Goal: Contribute content: Contribute content

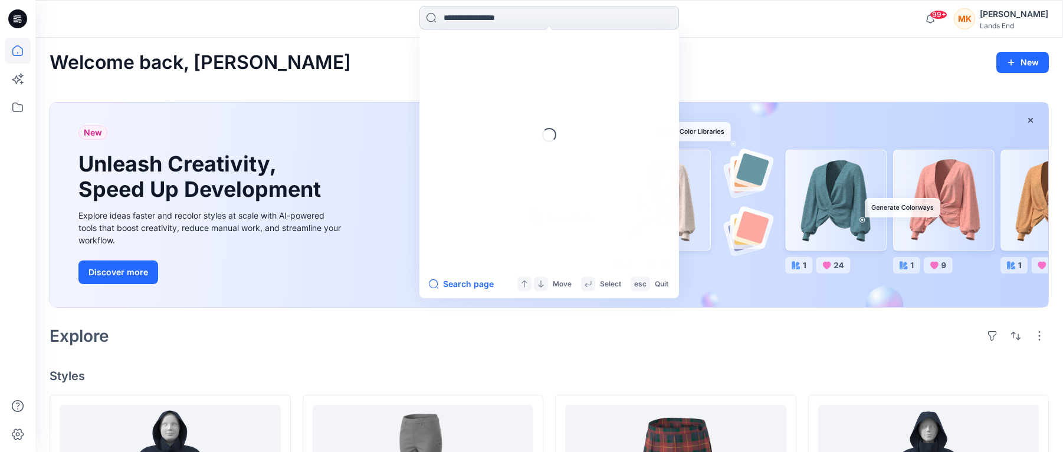
drag, startPoint x: 328, startPoint y: 458, endPoint x: 516, endPoint y: 22, distance: 475.2
click at [516, 22] on input at bounding box center [548, 18] width 259 height 24
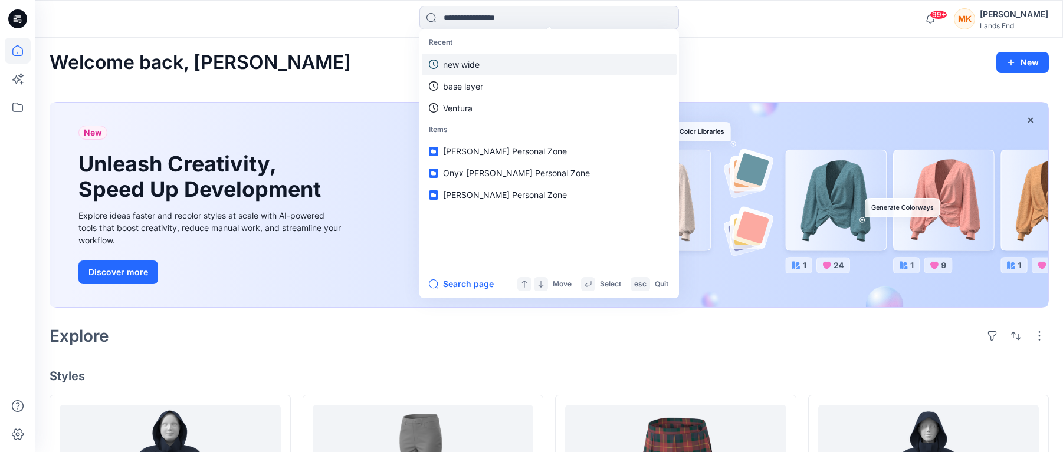
click at [476, 62] on p "new wide" at bounding box center [461, 64] width 37 height 12
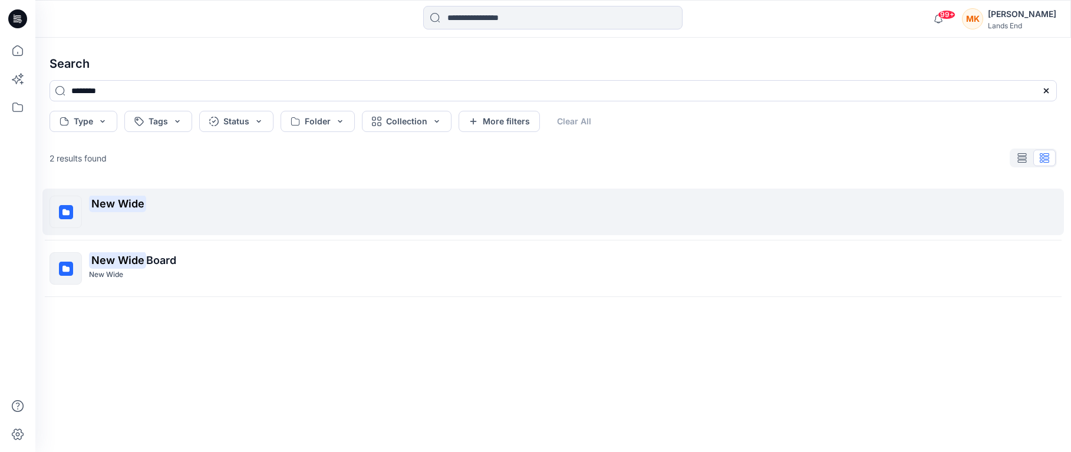
click at [117, 201] on mark "New Wide" at bounding box center [117, 203] width 57 height 17
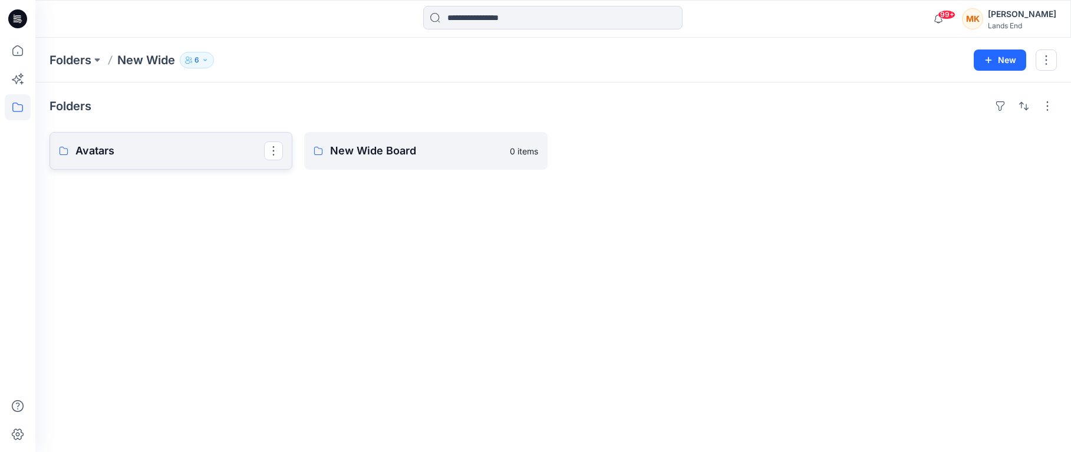
click at [218, 145] on p "Avatars" at bounding box center [169, 151] width 189 height 17
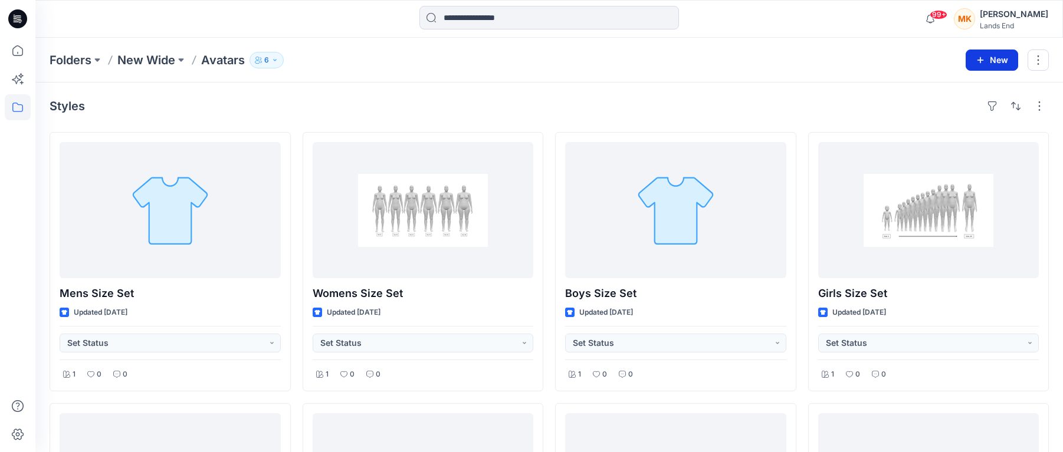
click at [980, 58] on icon "button" at bounding box center [980, 60] width 6 height 6
click at [952, 90] on p "New Style" at bounding box center [955, 90] width 40 height 14
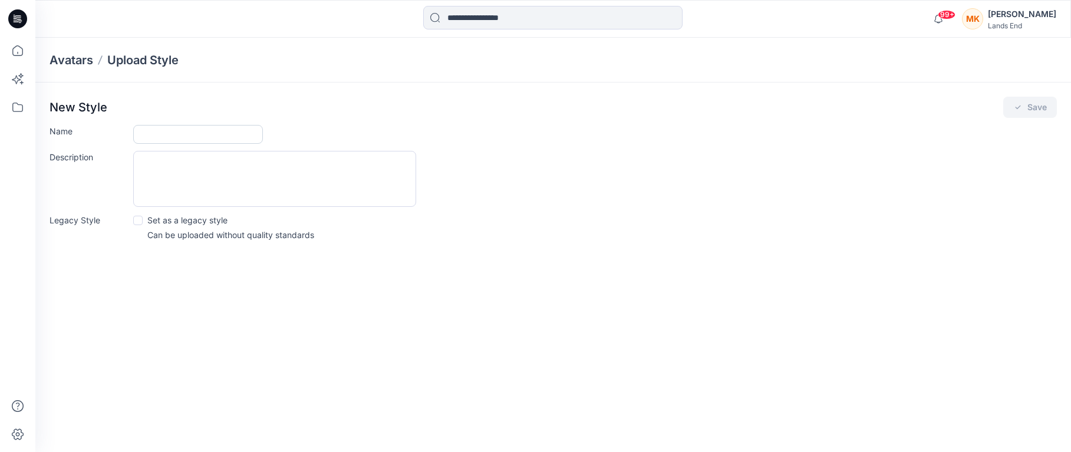
click at [192, 133] on input "Name" at bounding box center [198, 134] width 130 height 19
type input "**********"
click at [1017, 108] on icon "submit" at bounding box center [1018, 108] width 5 height 4
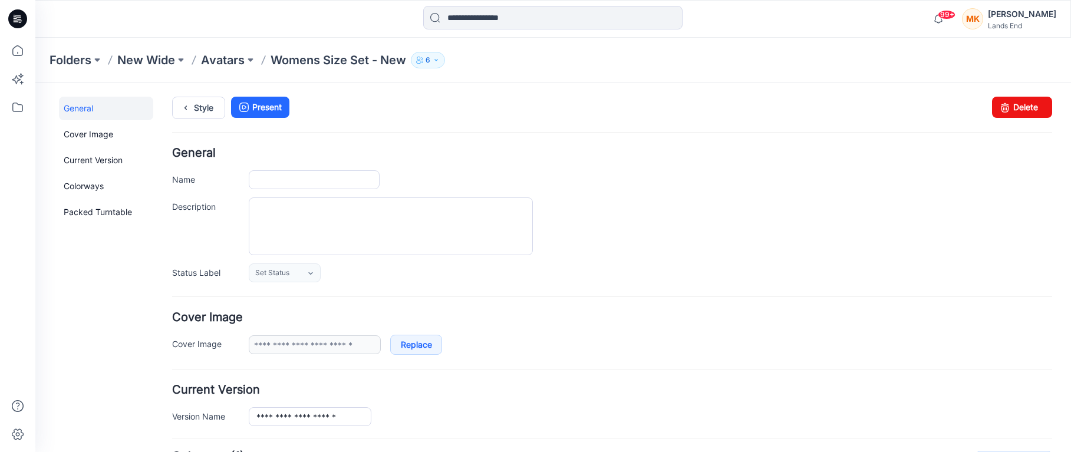
type input "**********"
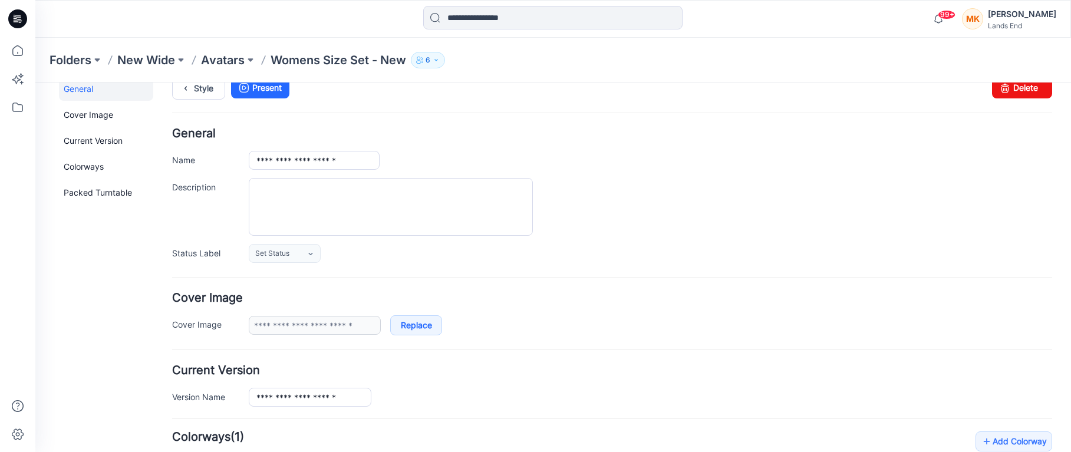
scroll to position [196, 0]
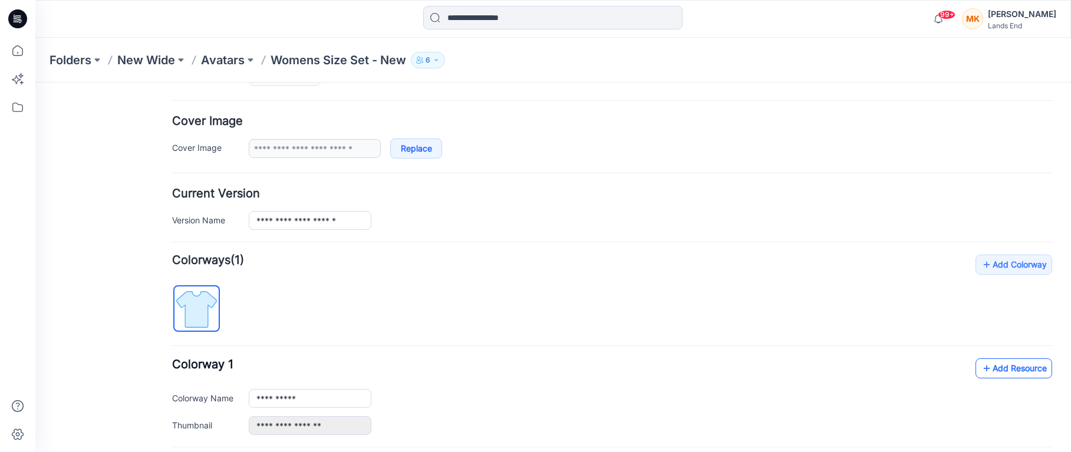
click at [981, 369] on icon at bounding box center [987, 368] width 12 height 19
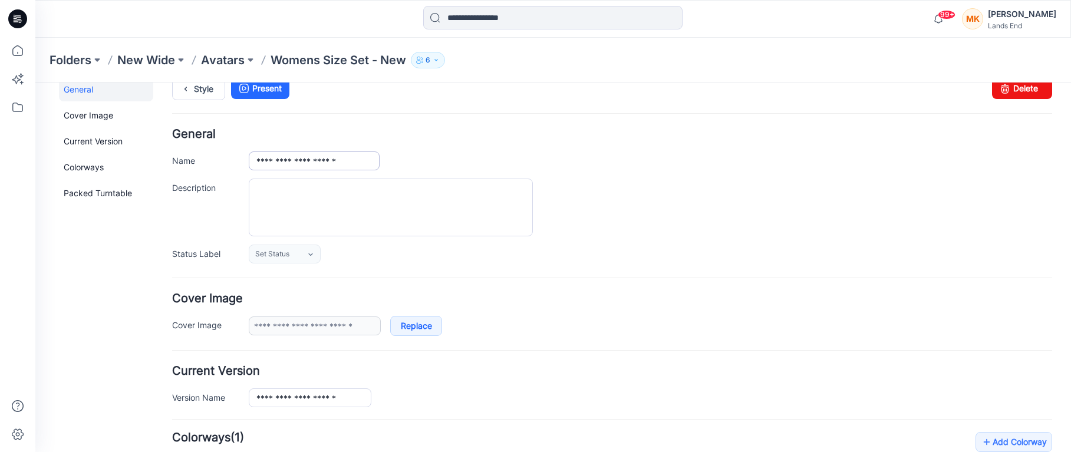
scroll to position [0, 0]
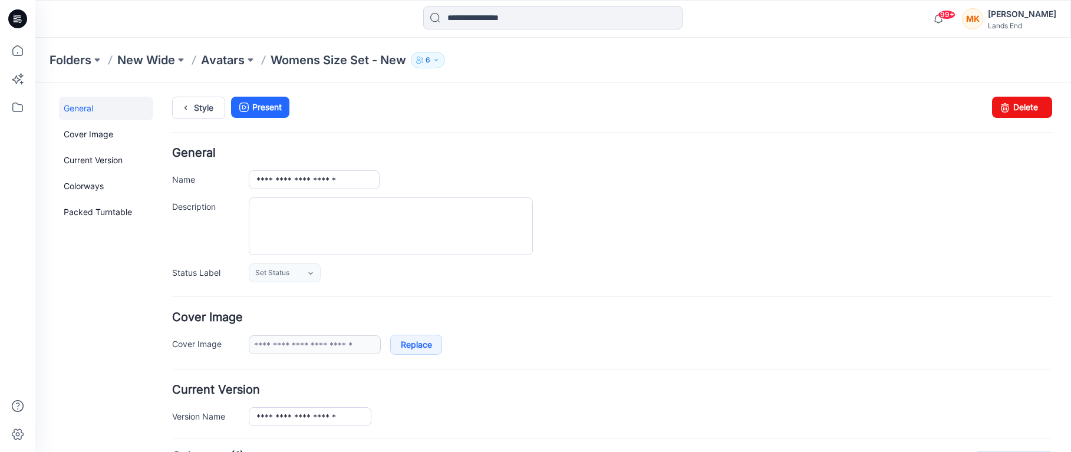
click at [359, 57] on p "Womens Size Set - New" at bounding box center [339, 60] width 136 height 17
click at [84, 105] on link "General" at bounding box center [106, 109] width 94 height 24
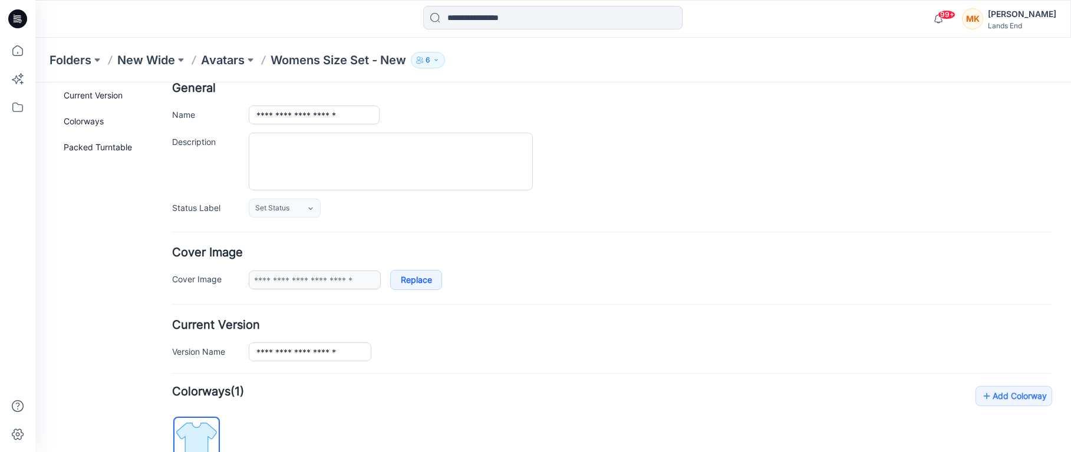
click at [357, 52] on p "Womens Size Set - New" at bounding box center [339, 60] width 136 height 17
click at [353, 60] on p "Womens Size Set - New" at bounding box center [339, 60] width 136 height 17
click at [225, 56] on p "Avatars" at bounding box center [223, 60] width 44 height 17
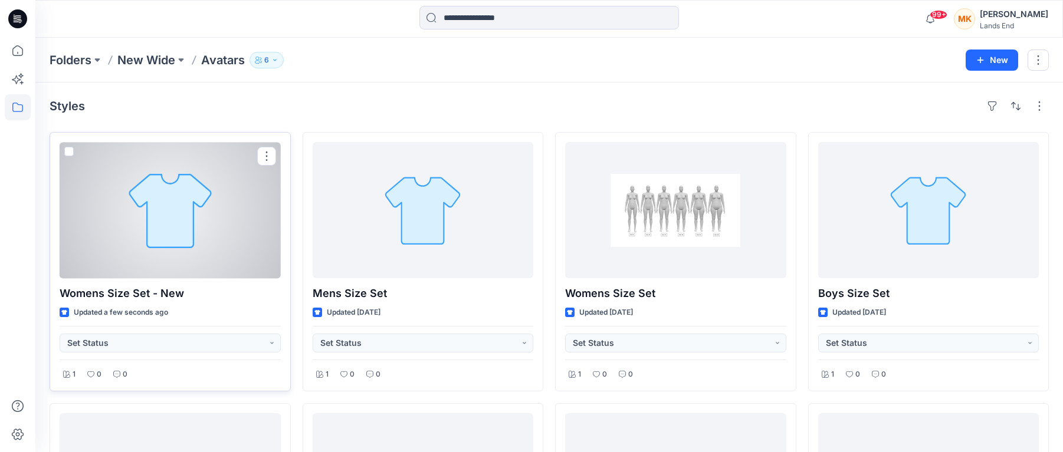
click at [188, 232] on div at bounding box center [170, 210] width 221 height 136
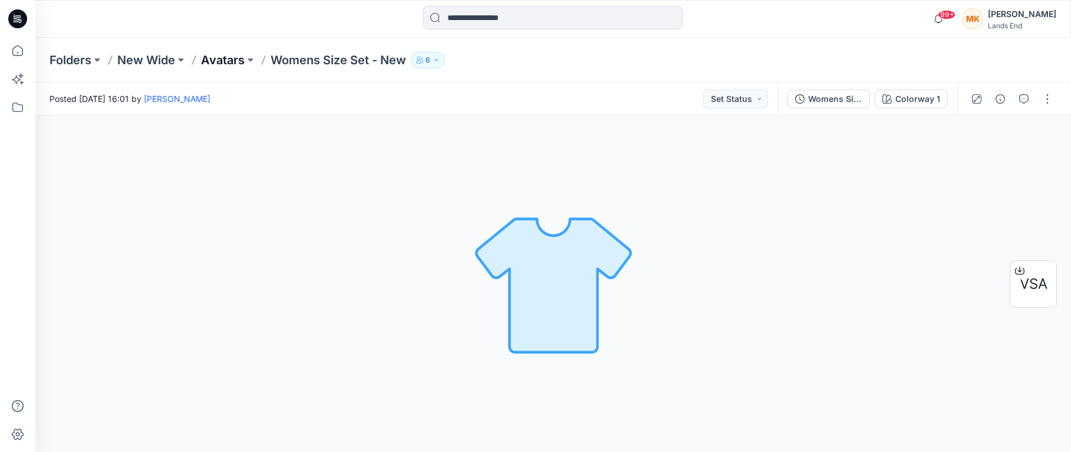
click at [230, 57] on p "Avatars" at bounding box center [223, 60] width 44 height 17
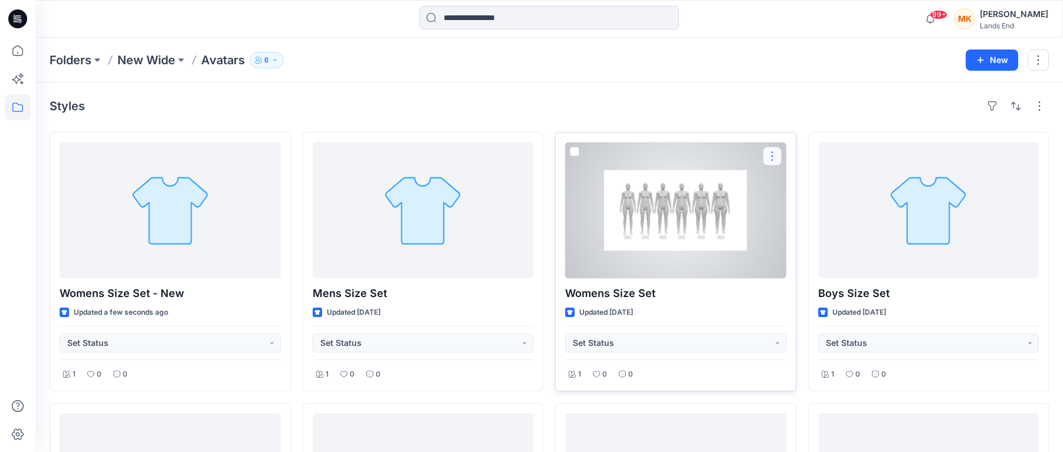
click at [774, 157] on button "button" at bounding box center [771, 156] width 19 height 19
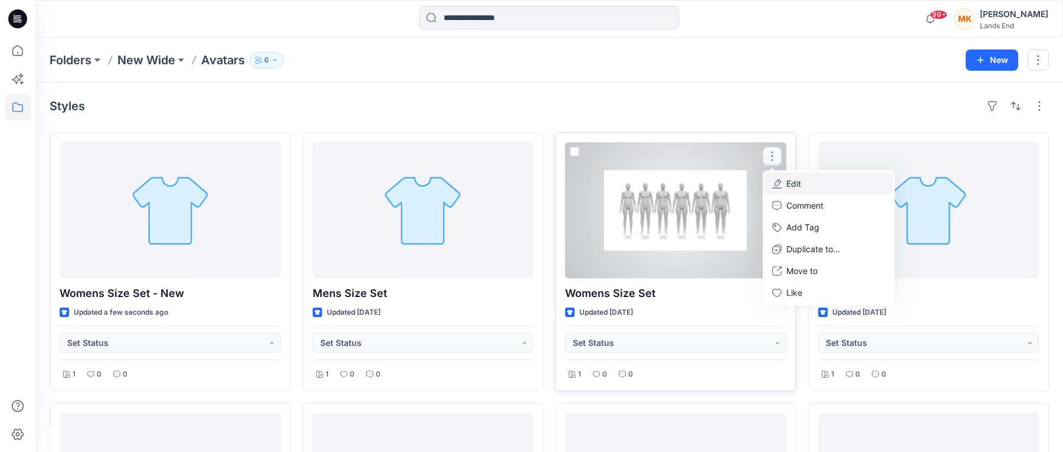
click at [792, 183] on p "Edit" at bounding box center [793, 183] width 15 height 12
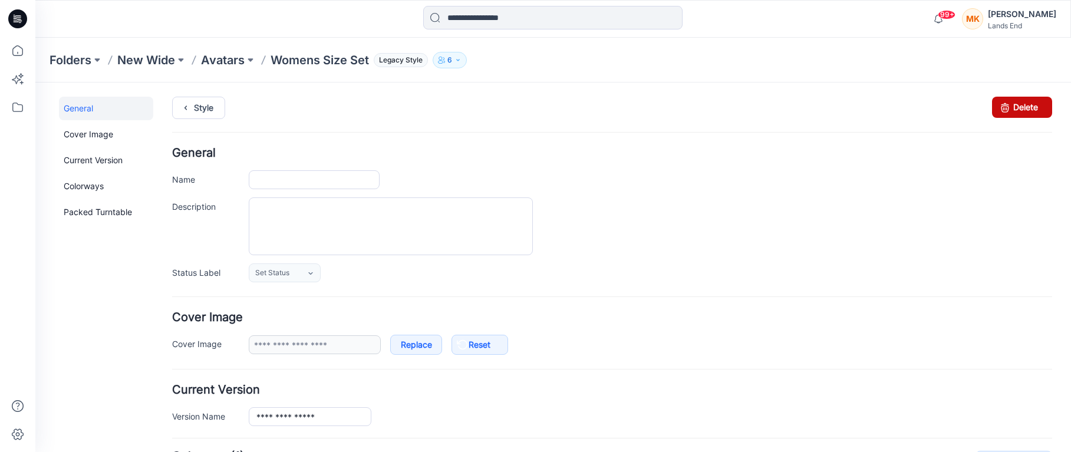
type input "**********"
type input "*******"
type input "**********"
drag, startPoint x: 1023, startPoint y: 107, endPoint x: 632, endPoint y: 123, distance: 391.2
click at [1023, 107] on link "Delete" at bounding box center [1022, 107] width 60 height 21
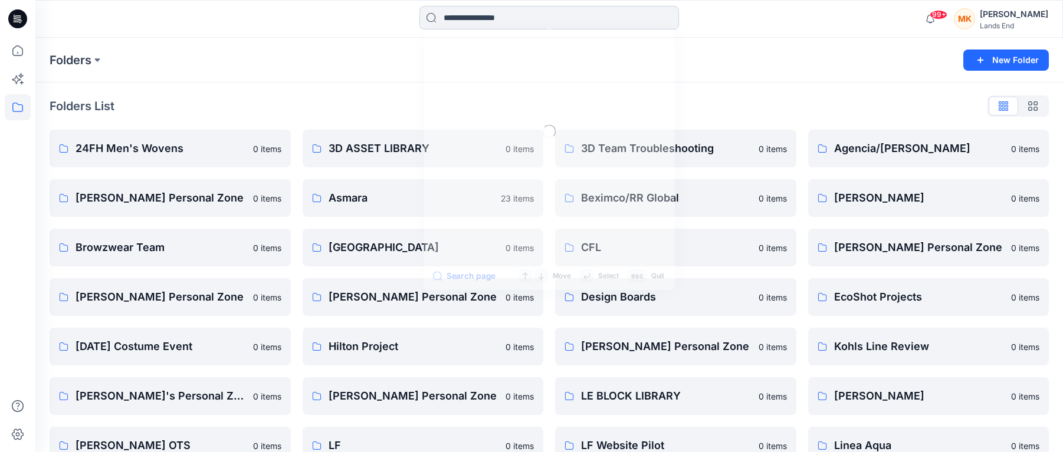
click at [472, 23] on input at bounding box center [548, 18] width 259 height 24
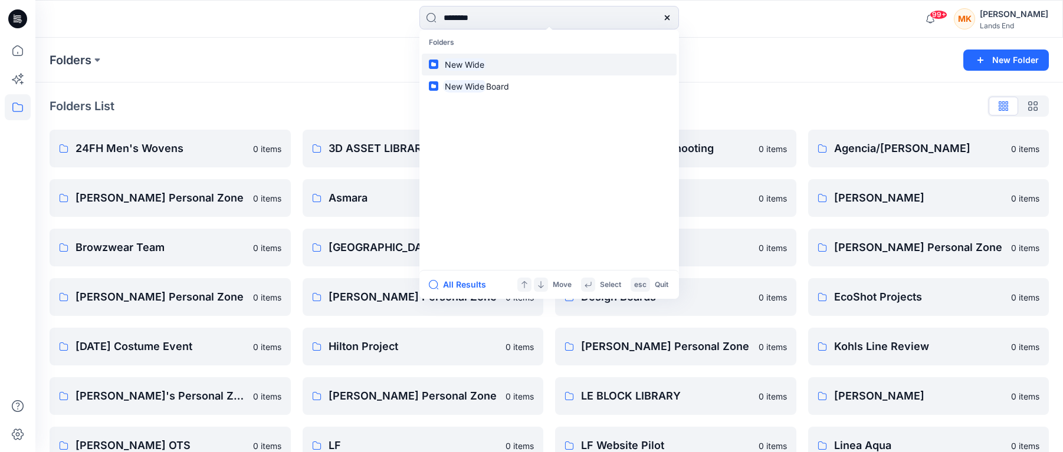
type input "********"
click at [464, 61] on mark "New Wide" at bounding box center [464, 65] width 43 height 14
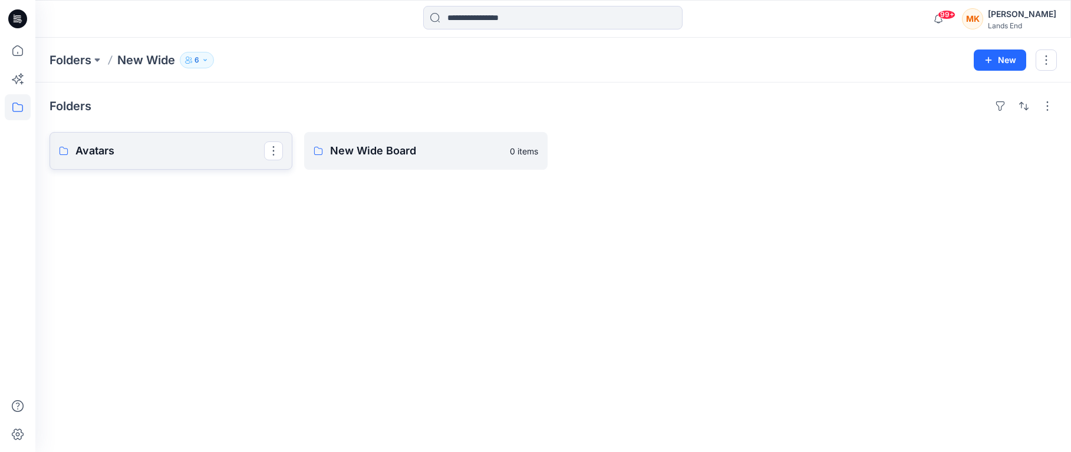
click at [114, 150] on p "Avatars" at bounding box center [169, 151] width 189 height 17
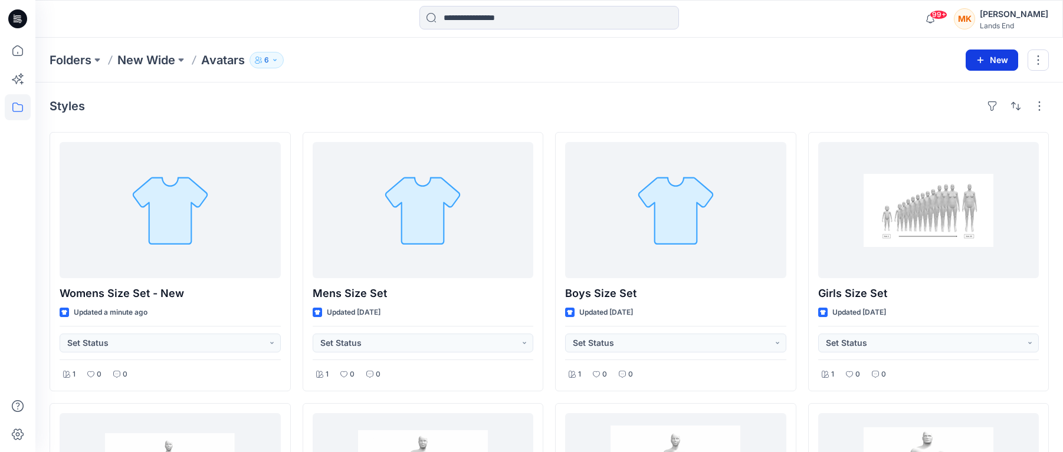
click at [986, 58] on button "New" at bounding box center [991, 60] width 52 height 21
click at [938, 87] on p "New Style" at bounding box center [955, 90] width 40 height 14
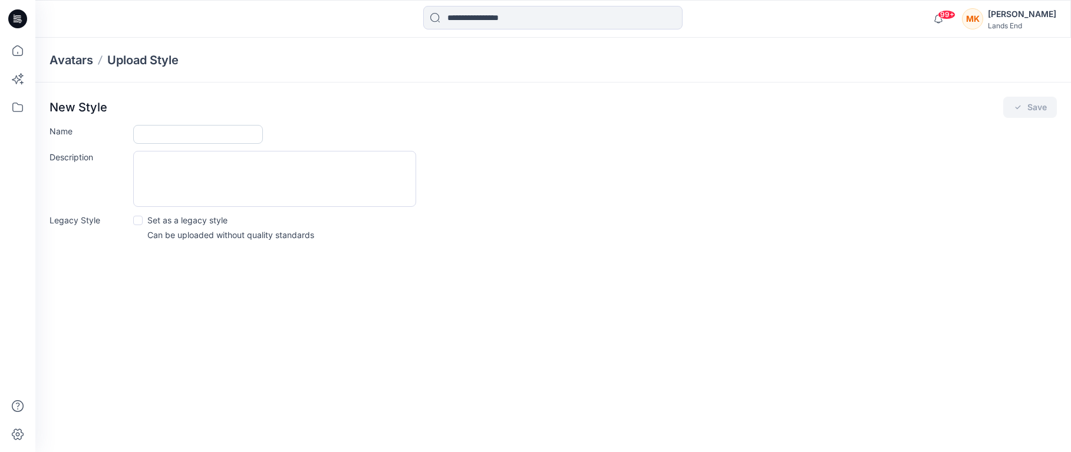
click at [212, 127] on input "Name" at bounding box center [198, 134] width 130 height 19
type input "**********"
click at [1012, 104] on button "Save" at bounding box center [1031, 107] width 54 height 21
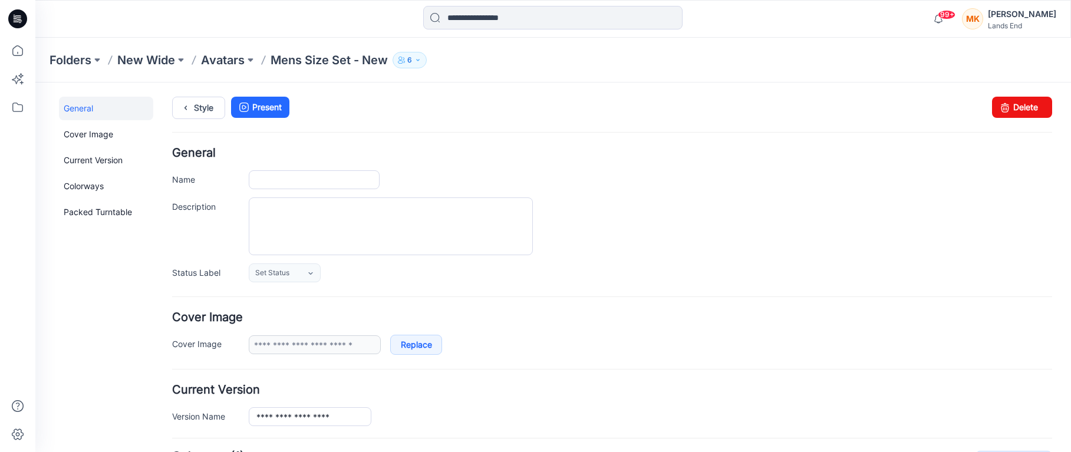
type input "**********"
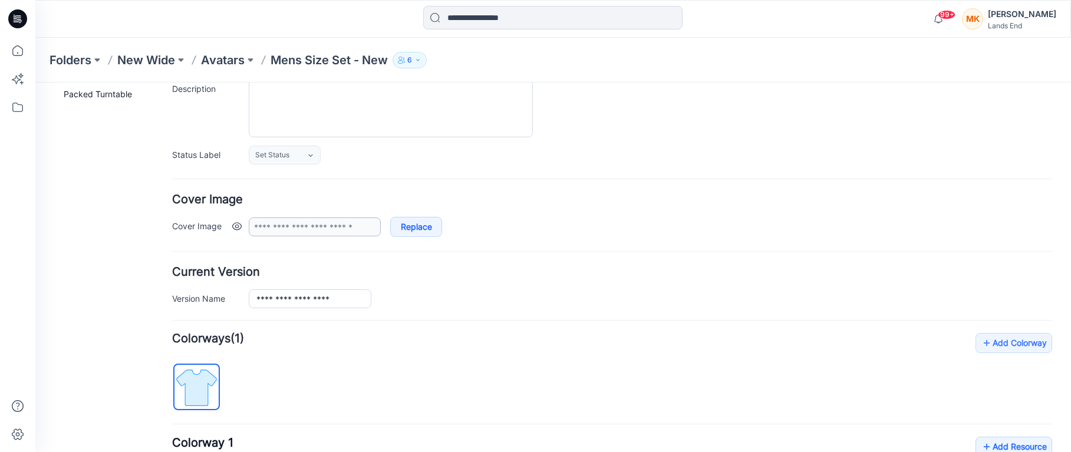
scroll to position [177, 0]
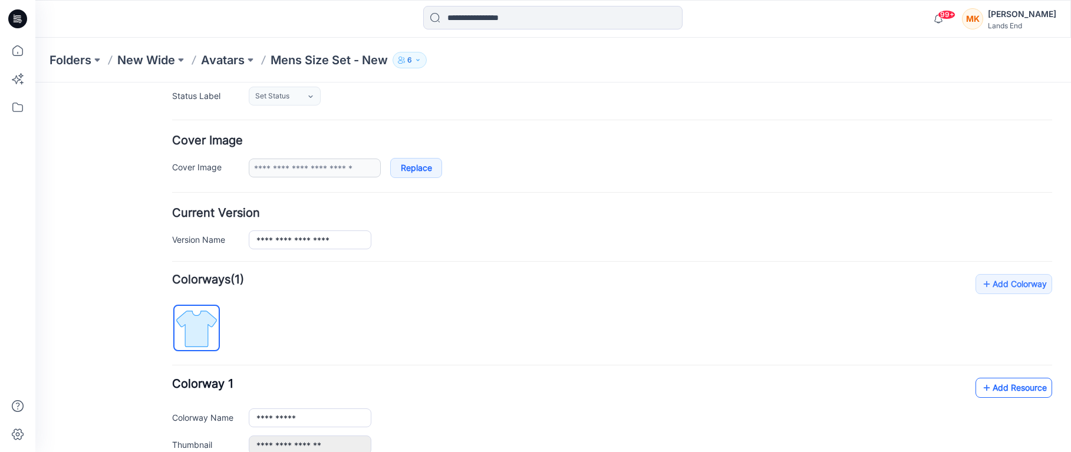
click at [981, 384] on icon at bounding box center [987, 388] width 12 height 19
click at [289, 60] on p "Mens Size Set - New" at bounding box center [329, 60] width 117 height 17
click at [228, 57] on p "Avatars" at bounding box center [223, 60] width 44 height 17
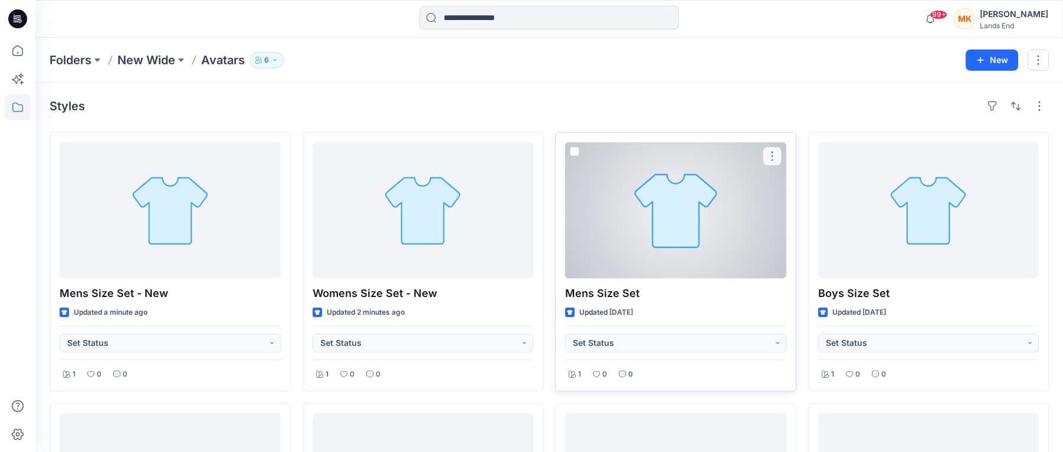
click at [773, 153] on button "button" at bounding box center [771, 156] width 19 height 19
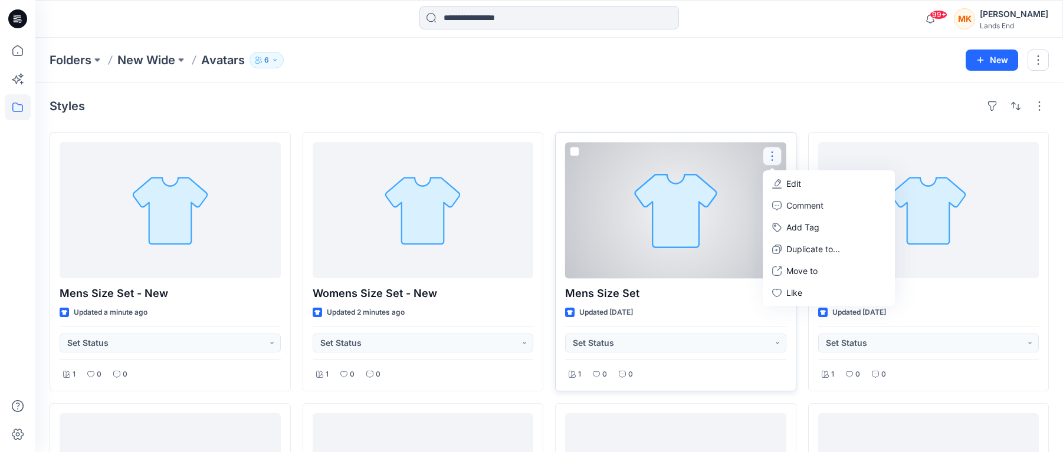
click at [790, 182] on p "Edit" at bounding box center [793, 183] width 15 height 12
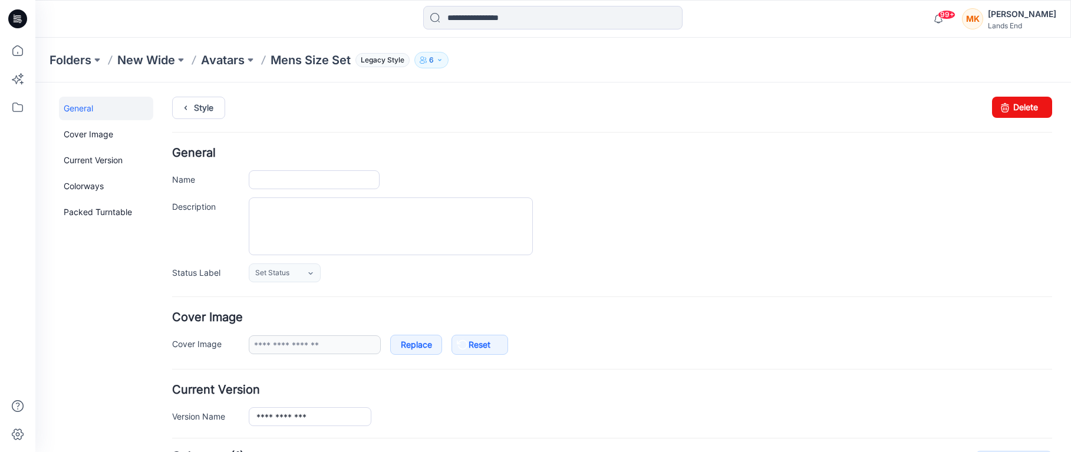
type input "**********"
type input "*******"
type input "**********"
click at [1012, 101] on link "Delete" at bounding box center [1022, 107] width 60 height 21
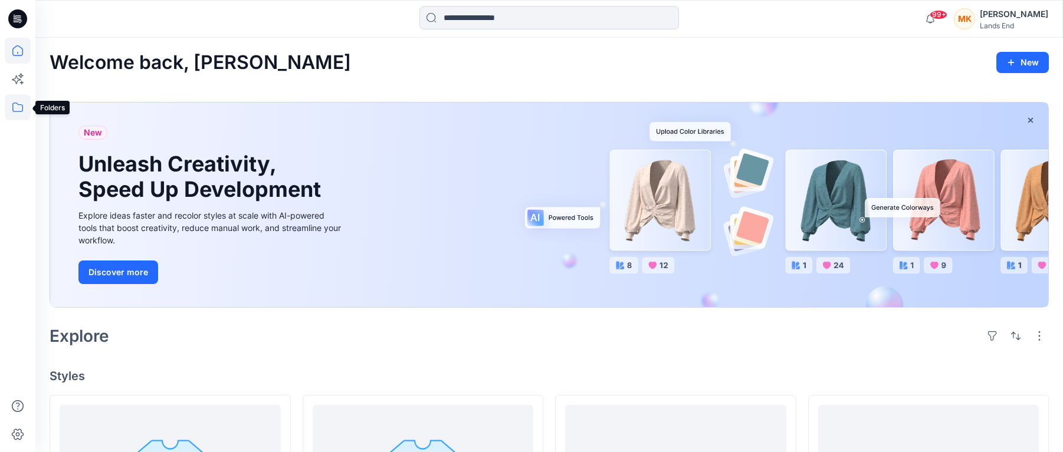
click at [12, 103] on icon at bounding box center [18, 107] width 26 height 26
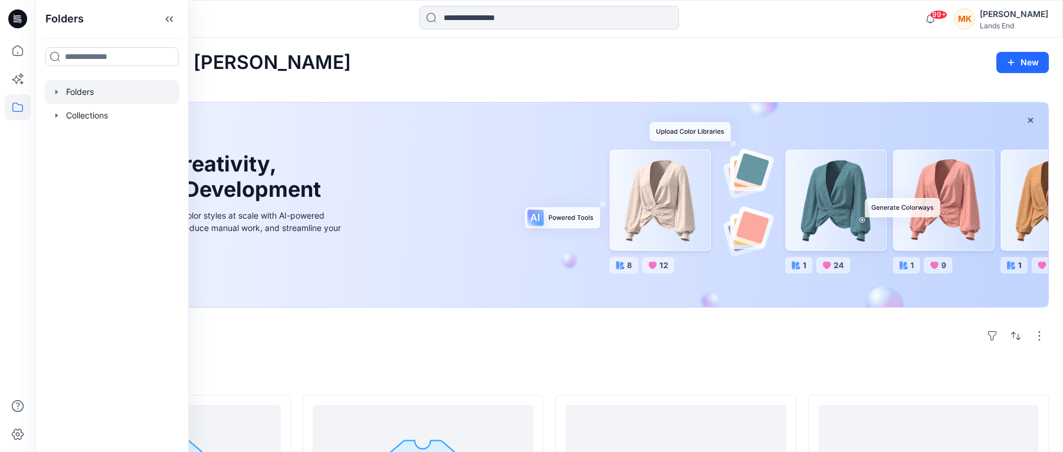
click at [72, 87] on div at bounding box center [112, 92] width 134 height 24
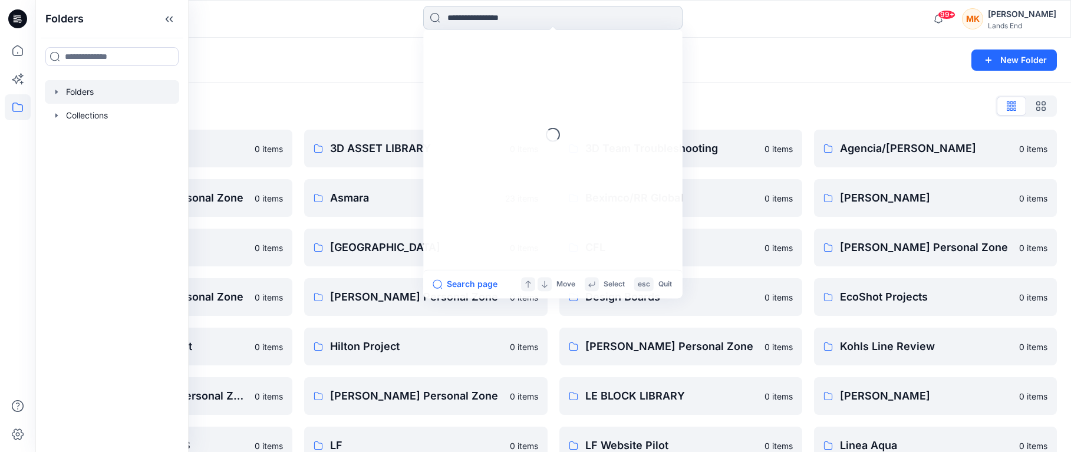
click at [478, 19] on input at bounding box center [552, 18] width 259 height 24
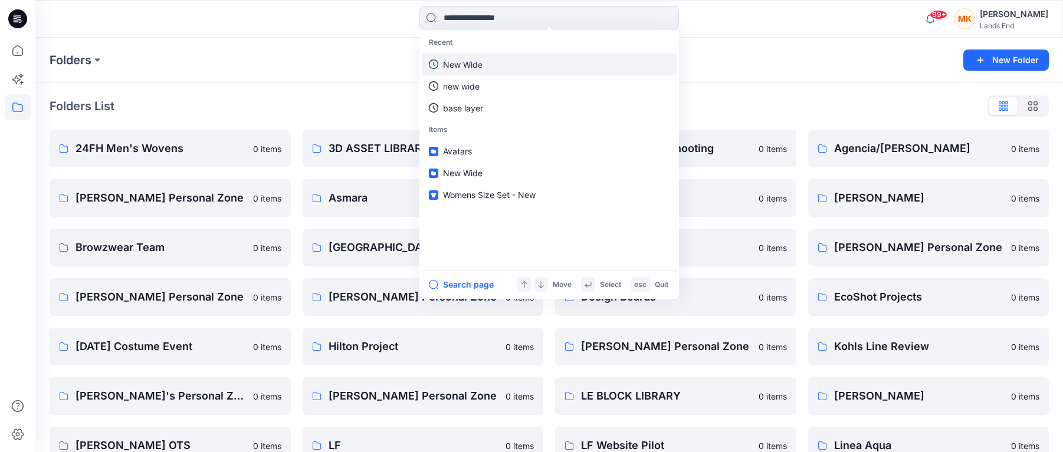
click at [462, 58] on p "New Wide" at bounding box center [463, 64] width 40 height 12
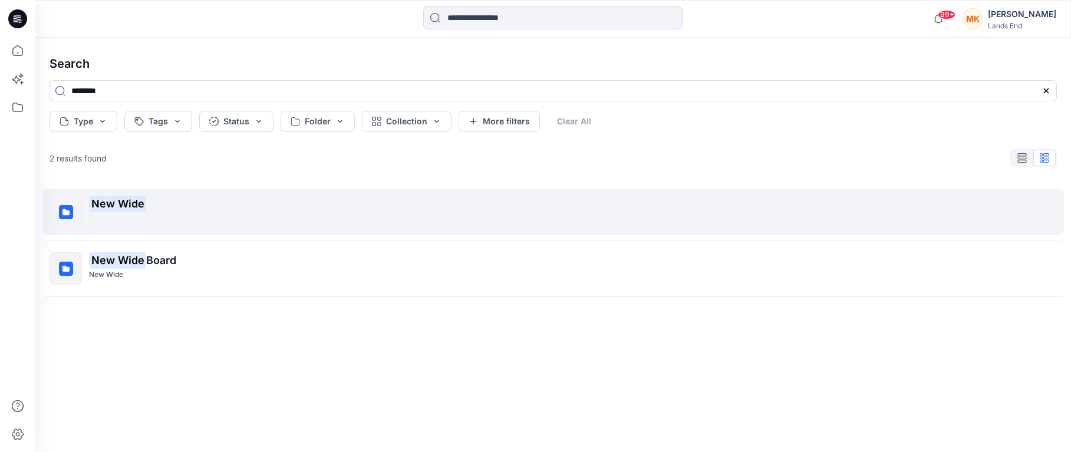
click at [119, 215] on div "New Wide" at bounding box center [573, 212] width 968 height 32
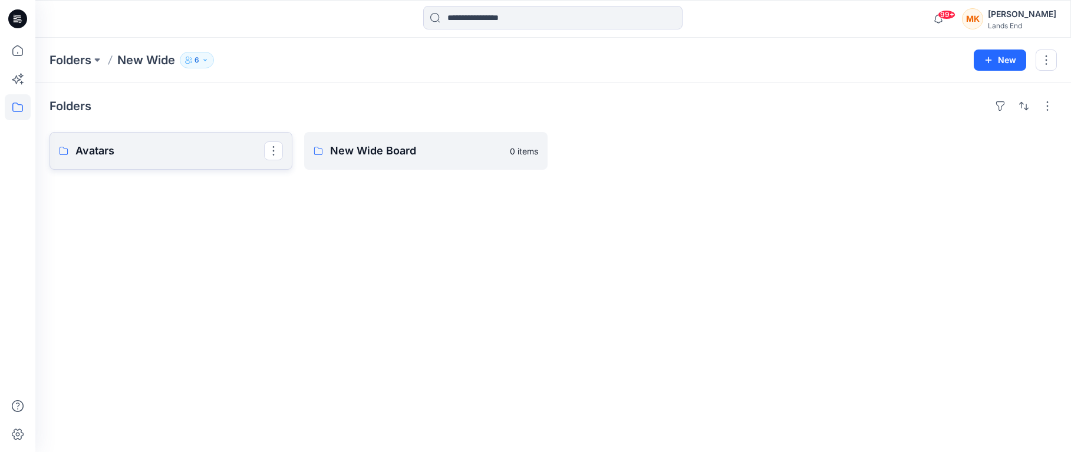
click at [127, 156] on p "Avatars" at bounding box center [169, 151] width 189 height 17
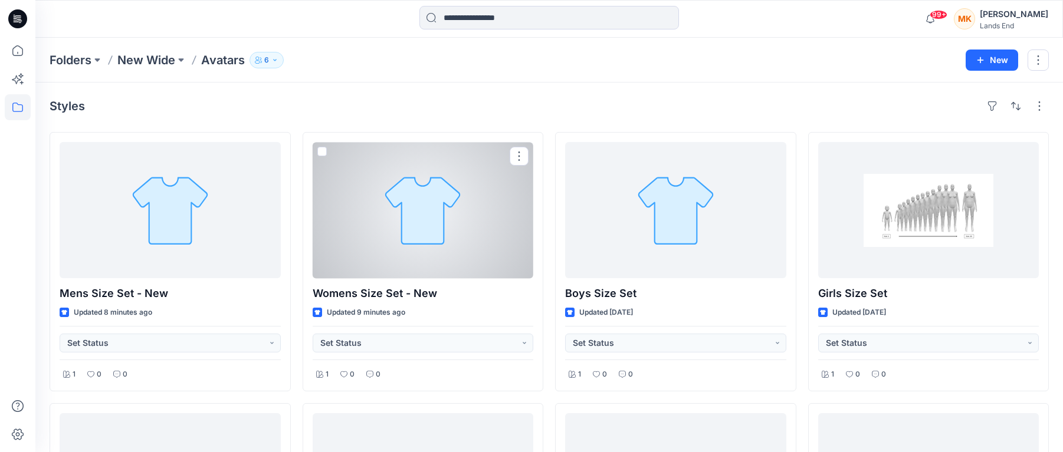
scroll to position [59, 0]
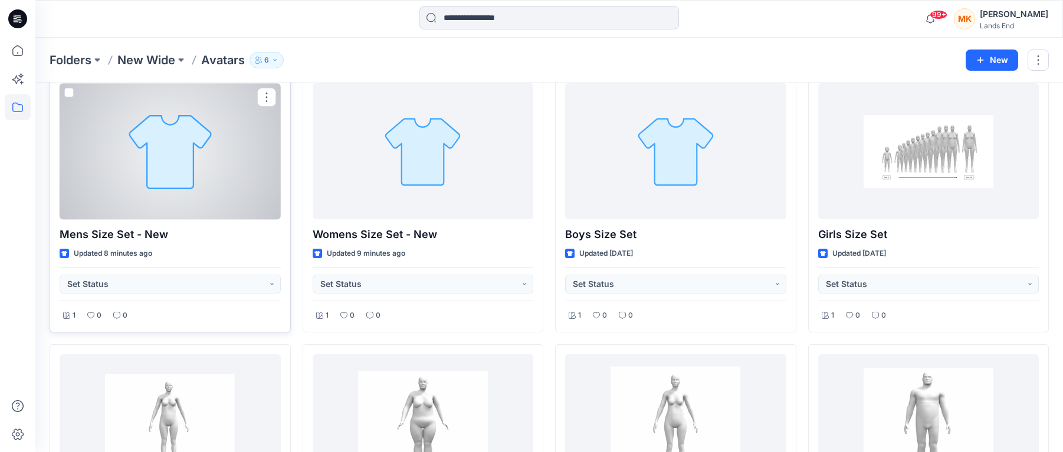
click at [174, 189] on div at bounding box center [170, 151] width 221 height 136
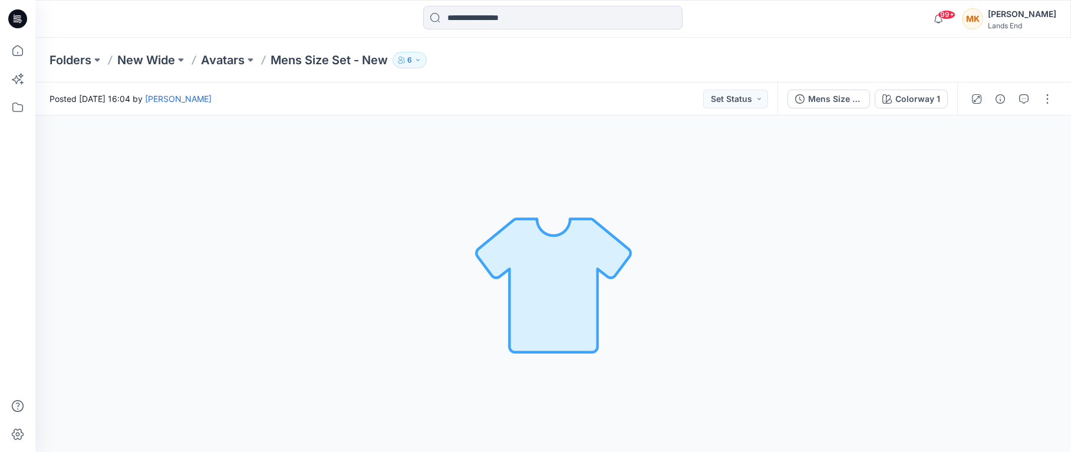
click at [558, 291] on img at bounding box center [553, 284] width 165 height 165
click at [1047, 97] on button "button" at bounding box center [1047, 99] width 19 height 19
click at [685, 216] on div "Colorway 1 Loading... Material Properties Loading..." at bounding box center [553, 284] width 1036 height 337
click at [361, 62] on p "Mens Size Set - New" at bounding box center [329, 60] width 117 height 17
drag, startPoint x: 580, startPoint y: 289, endPoint x: 809, endPoint y: 286, distance: 229.4
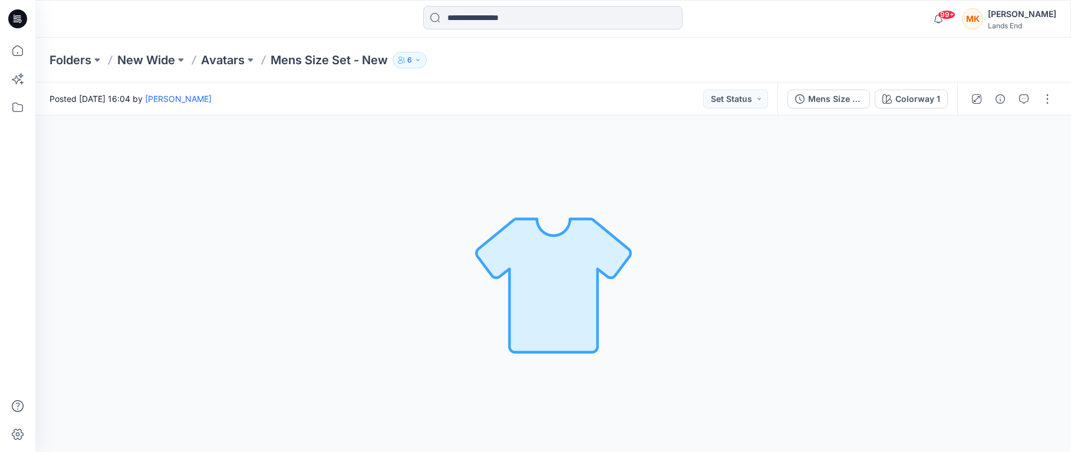
click at [809, 286] on div "Colorway 1 Loading... Material Properties Loading..." at bounding box center [553, 284] width 1036 height 337
click at [1050, 98] on button "button" at bounding box center [1047, 99] width 19 height 19
click at [952, 157] on icon "button" at bounding box center [955, 159] width 9 height 9
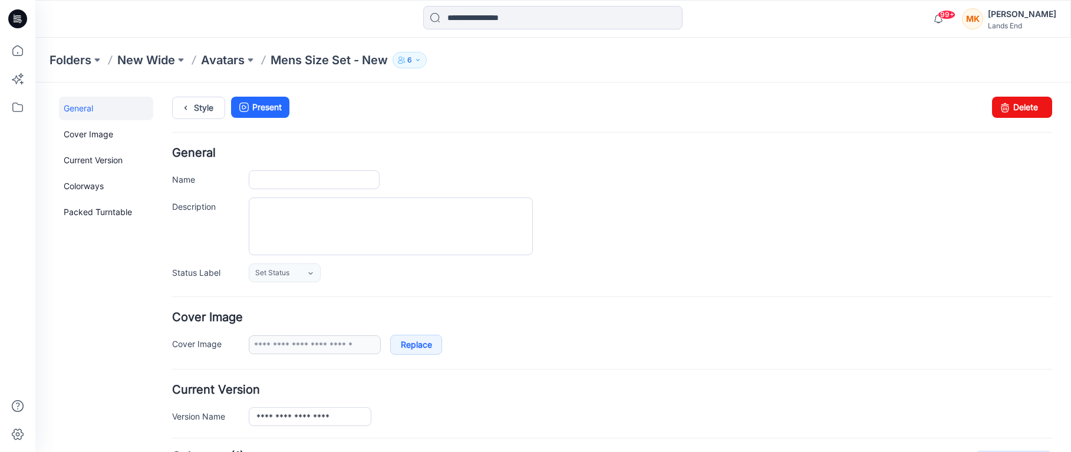
type input "**********"
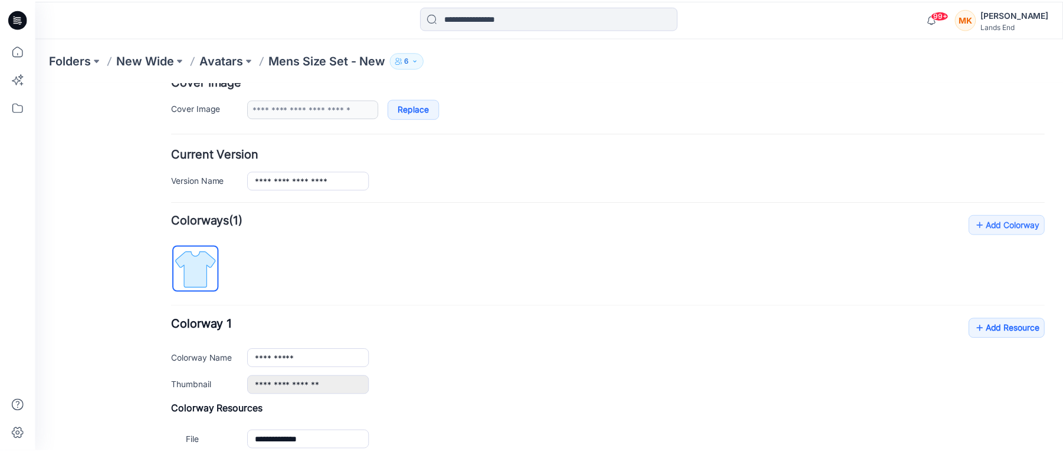
scroll to position [295, 0]
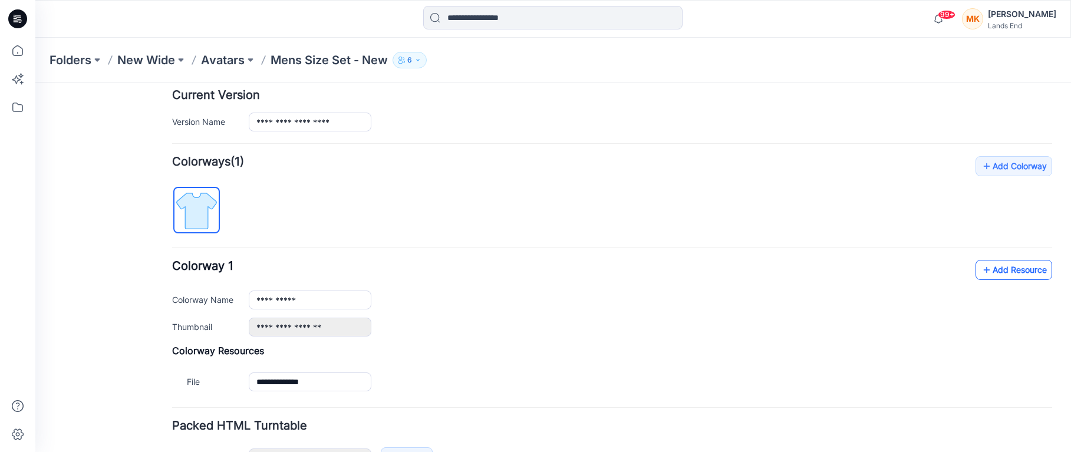
click at [981, 269] on icon at bounding box center [987, 270] width 12 height 19
click at [240, 58] on p "Avatars" at bounding box center [223, 60] width 44 height 17
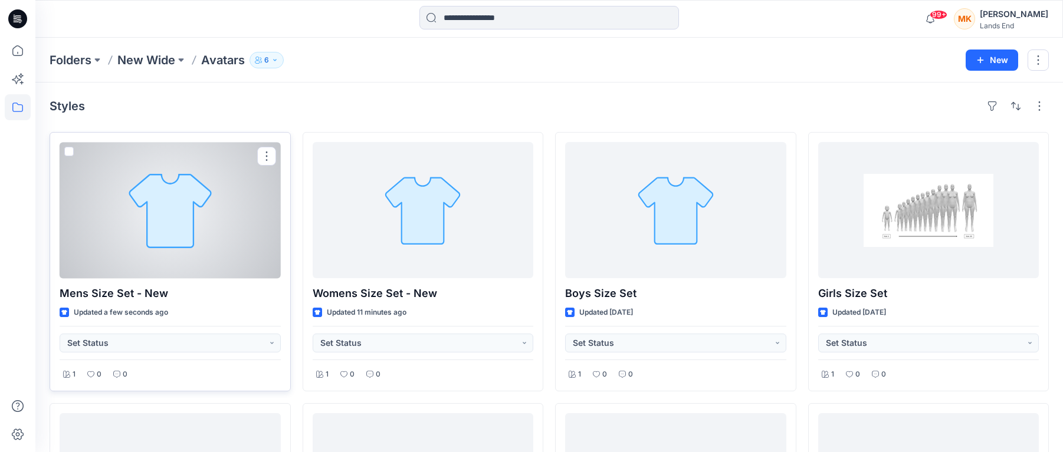
click at [173, 226] on div at bounding box center [170, 210] width 221 height 136
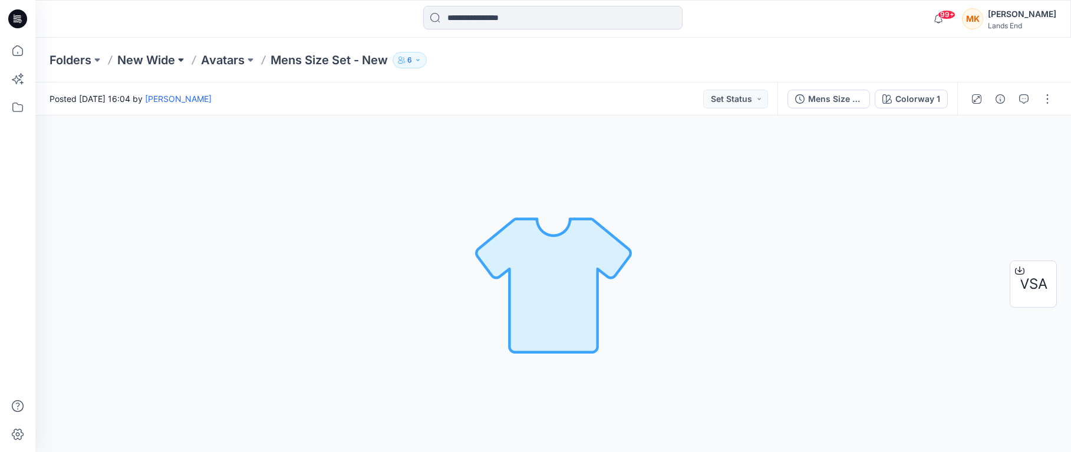
click at [177, 58] on button at bounding box center [181, 60] width 12 height 17
click at [123, 146] on p "Avatars" at bounding box center [119, 144] width 29 height 14
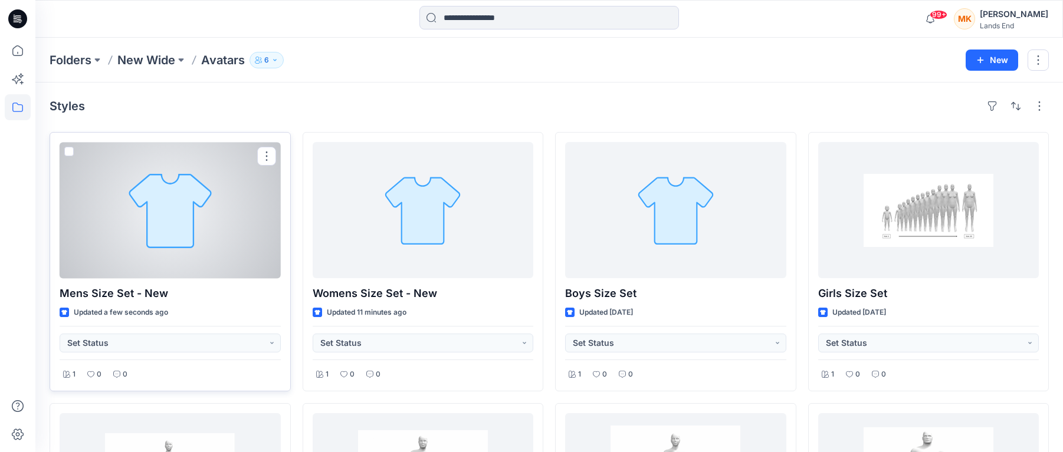
click at [225, 245] on div at bounding box center [170, 210] width 221 height 136
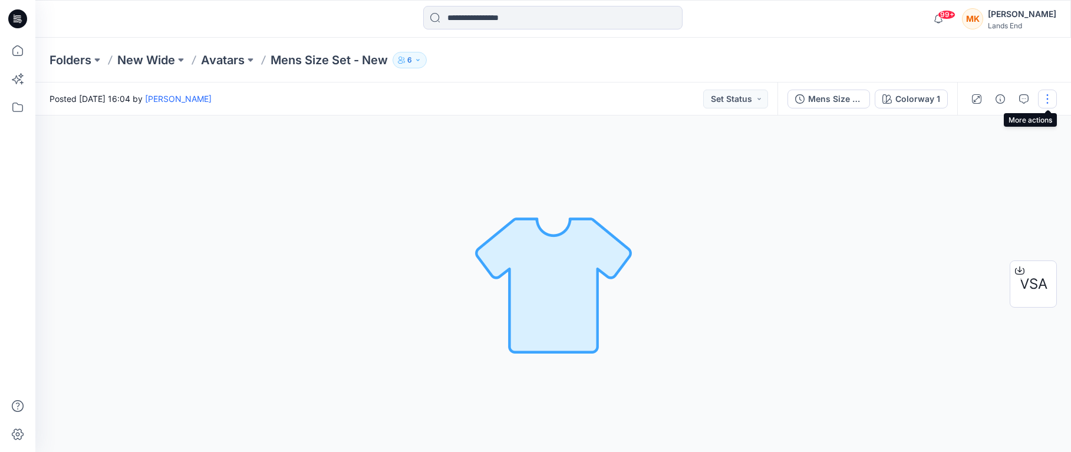
click at [1047, 98] on button "button" at bounding box center [1047, 99] width 19 height 19
click at [969, 158] on p "Edit" at bounding box center [972, 159] width 15 height 12
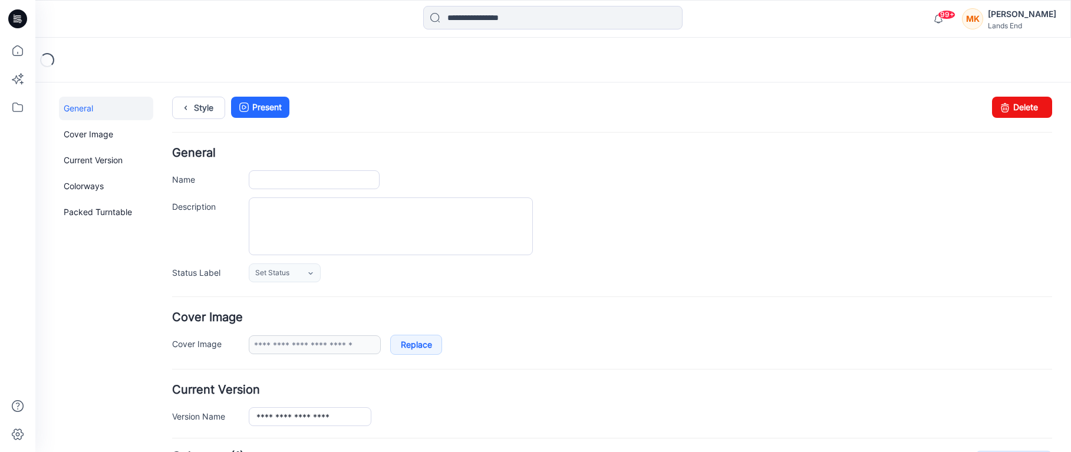
type input "**********"
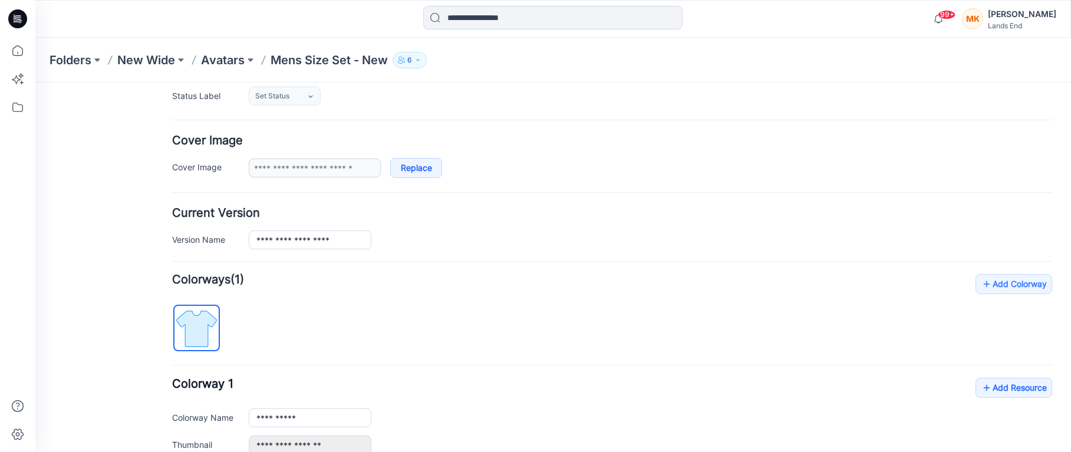
scroll to position [295, 0]
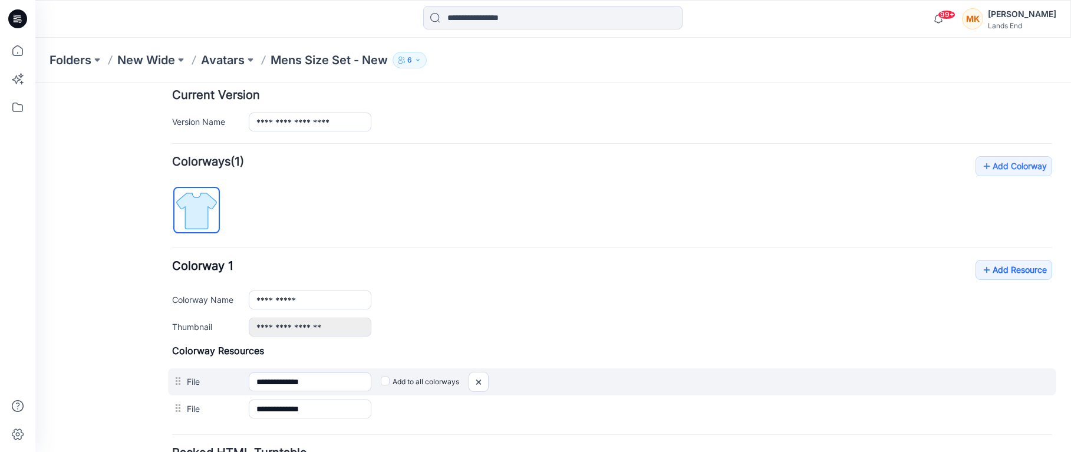
click at [180, 379] on div at bounding box center [179, 382] width 15 height 18
click at [176, 382] on div at bounding box center [179, 382] width 15 height 18
drag, startPoint x: 176, startPoint y: 382, endPoint x: 504, endPoint y: 381, distance: 327.8
click at [504, 381] on div "Add to all colorways" at bounding box center [711, 382] width 681 height 19
click at [369, 383] on input "**********" at bounding box center [310, 382] width 123 height 19
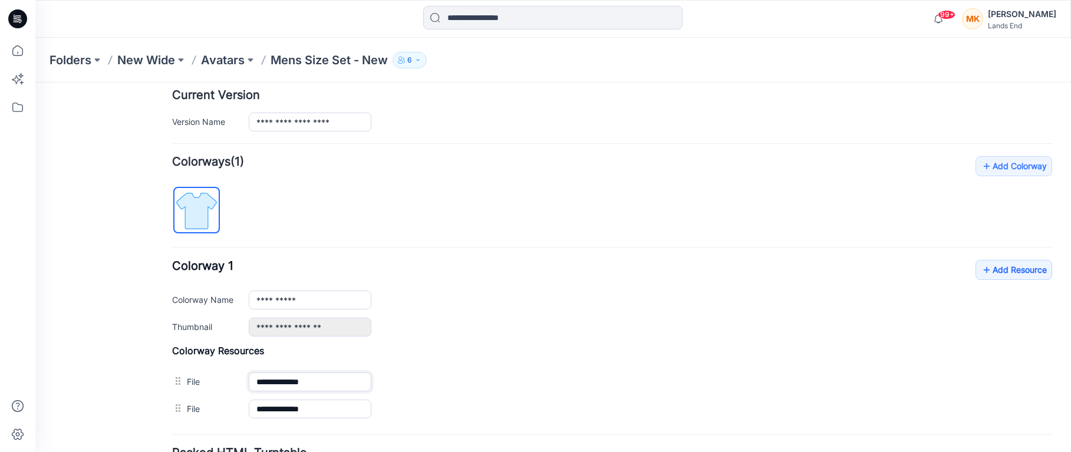
scroll to position [400, 0]
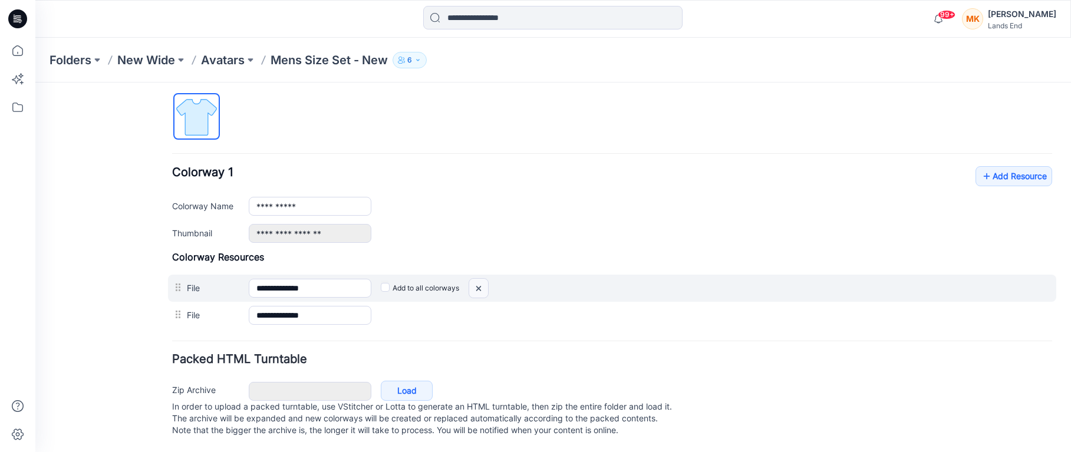
drag, startPoint x: 481, startPoint y: 275, endPoint x: 619, endPoint y: 121, distance: 206.3
click at [481, 279] on img at bounding box center [478, 288] width 19 height 19
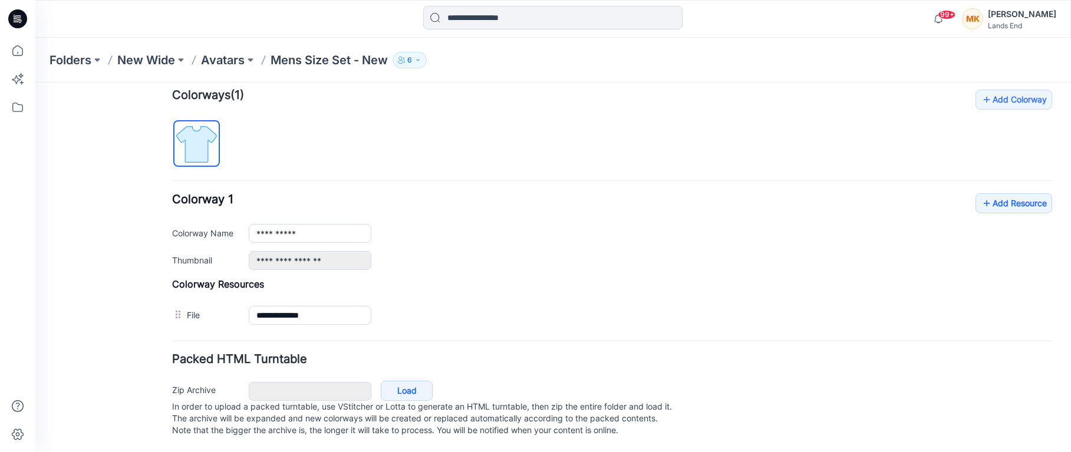
scroll to position [373, 0]
click at [227, 54] on p "Avatars" at bounding box center [223, 60] width 44 height 17
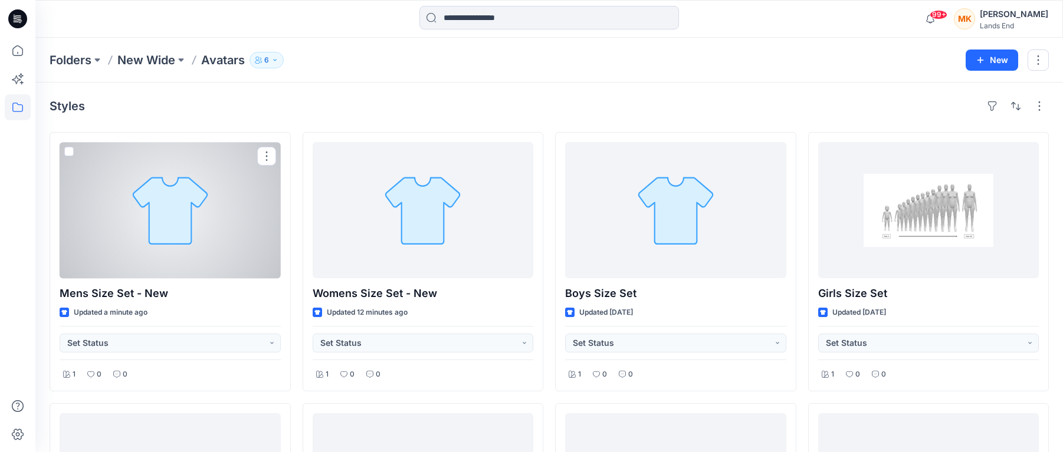
click at [131, 223] on div at bounding box center [170, 210] width 221 height 136
